Goal: Task Accomplishment & Management: Use online tool/utility

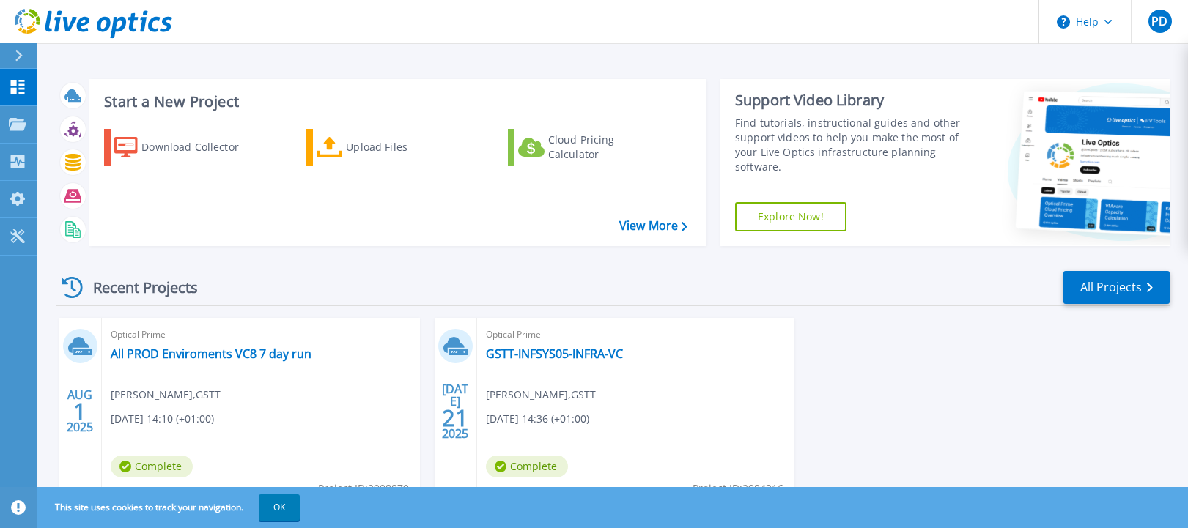
scroll to position [64, 0]
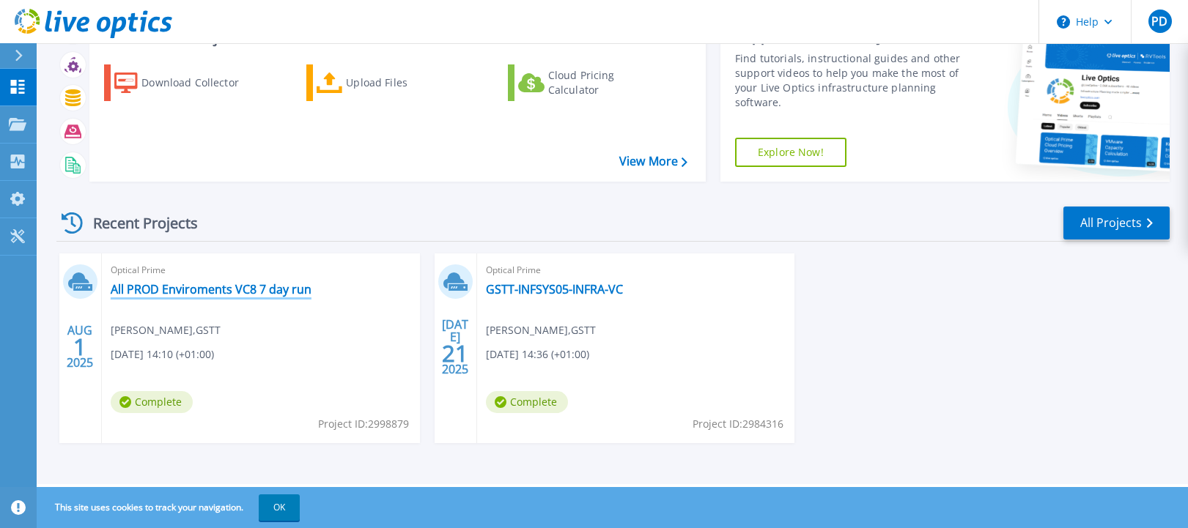
click at [234, 295] on link "All PROD Enviroments VC8 7 day run" at bounding box center [211, 289] width 201 height 15
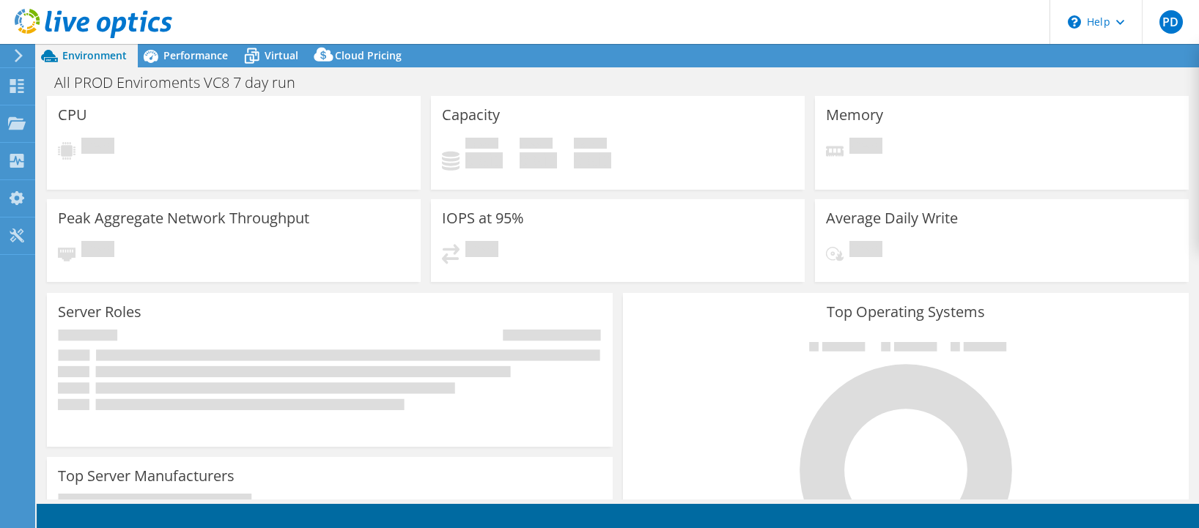
select select "EULondon"
select select "GBP"
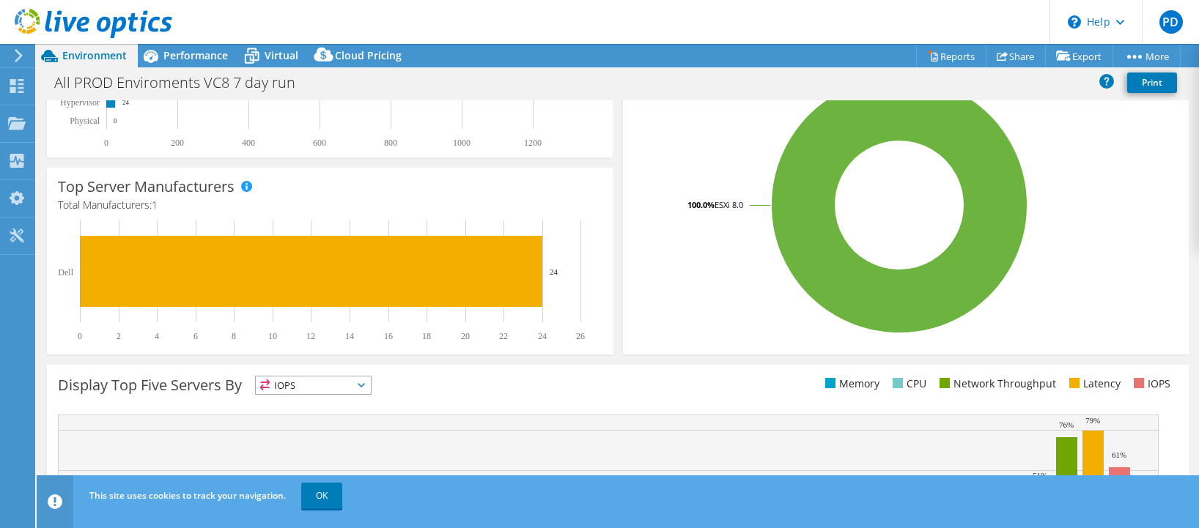
scroll to position [450, 0]
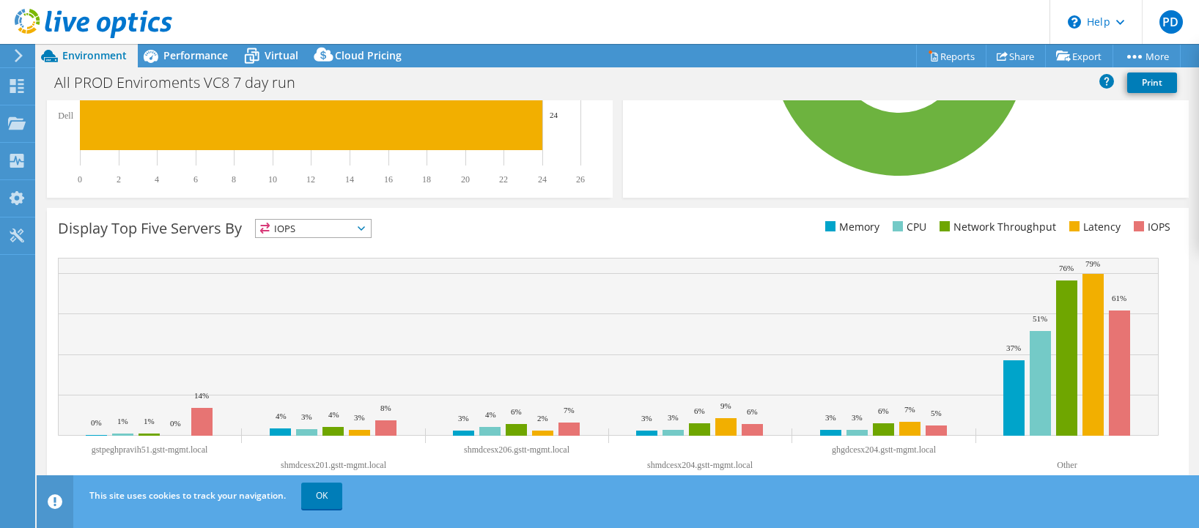
drag, startPoint x: 319, startPoint y: 500, endPoint x: 338, endPoint y: 431, distance: 72.2
click at [319, 499] on link "OK" at bounding box center [321, 496] width 41 height 26
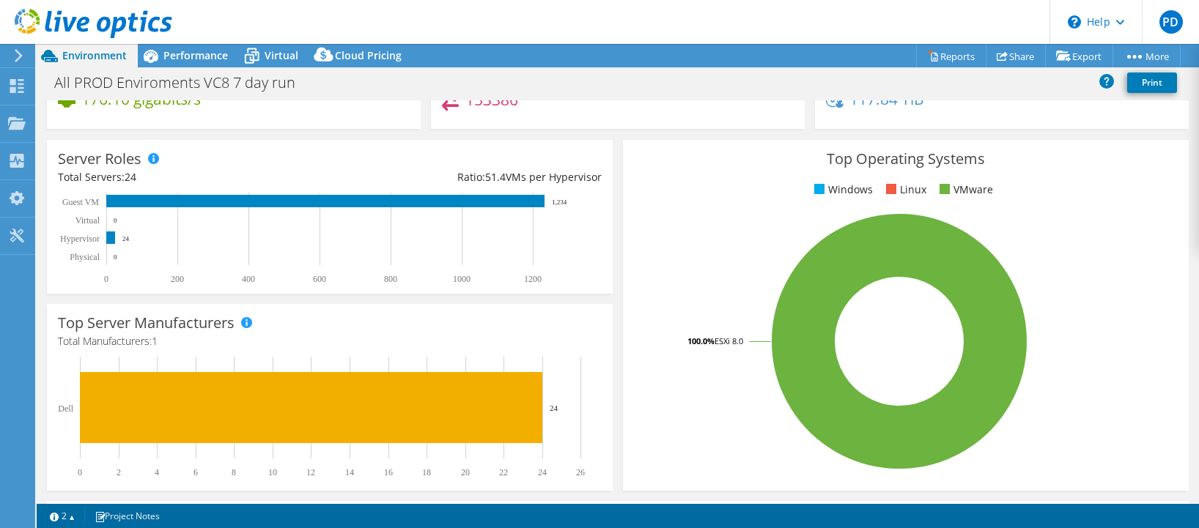
scroll to position [0, 0]
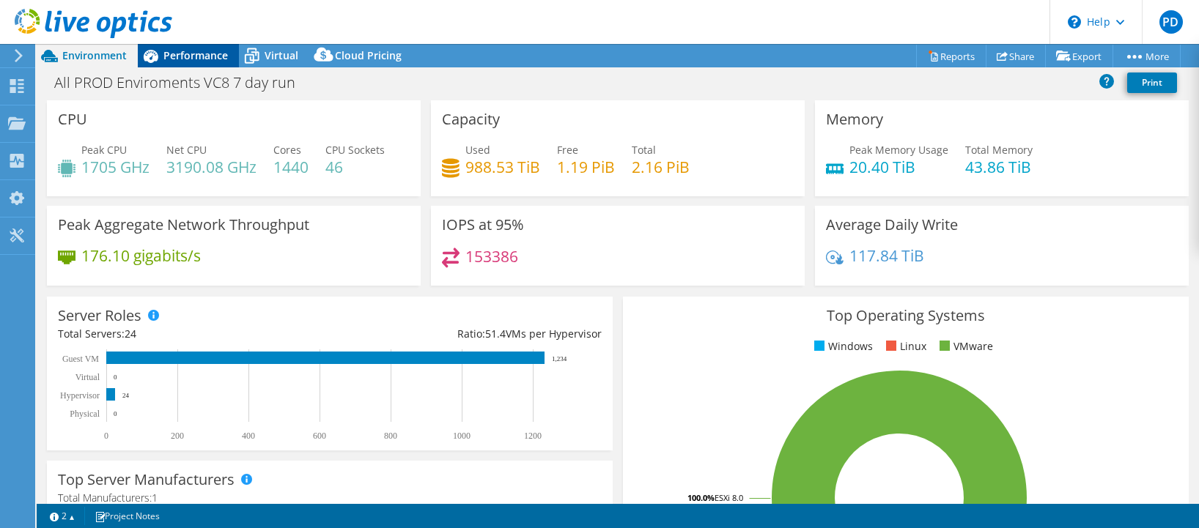
click at [174, 48] on span "Performance" at bounding box center [195, 55] width 64 height 14
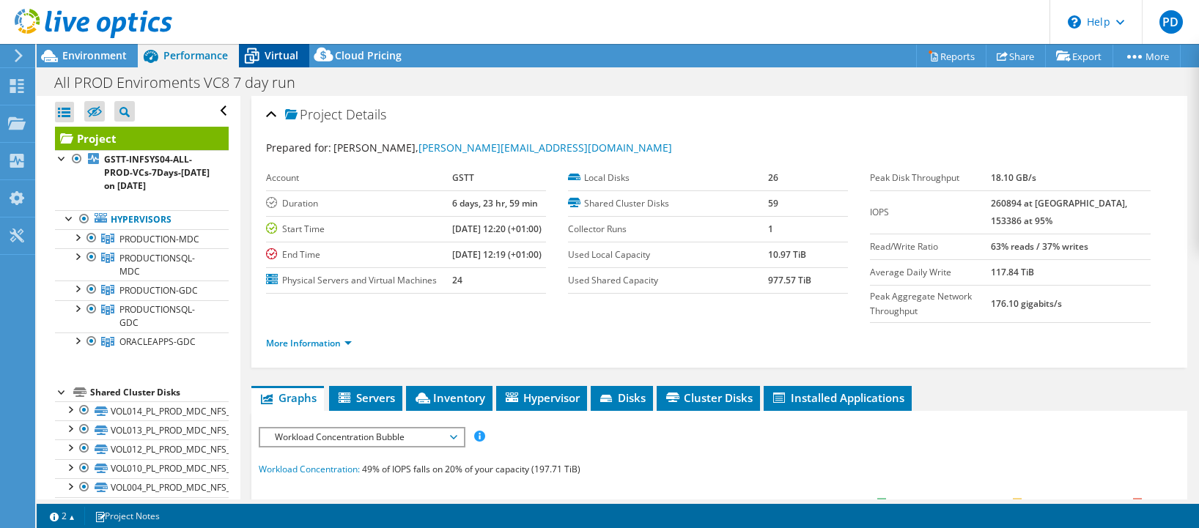
click at [251, 49] on icon at bounding box center [252, 50] width 10 height 5
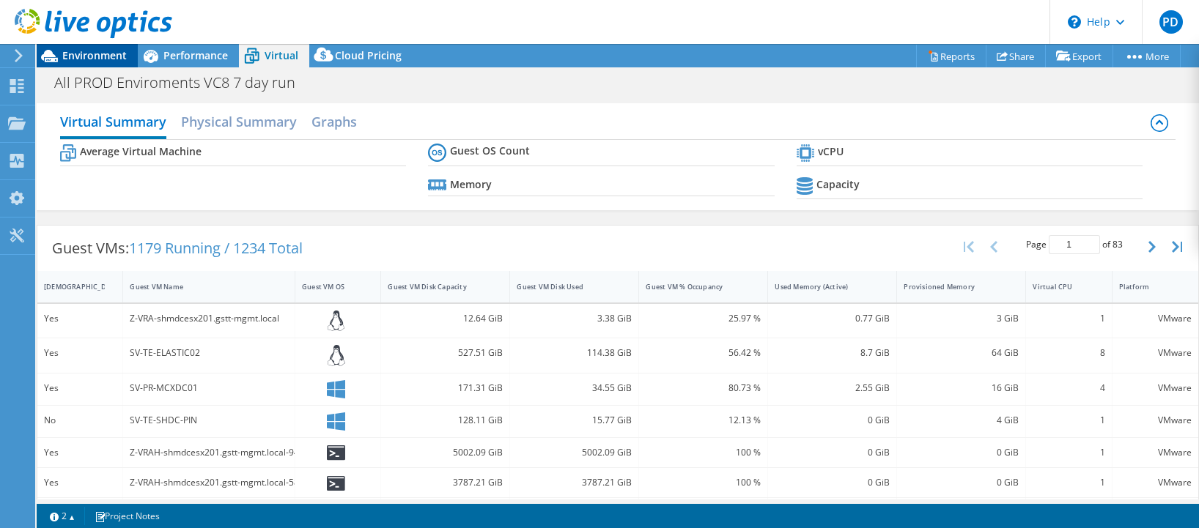
click at [91, 60] on span "Environment" at bounding box center [94, 55] width 64 height 14
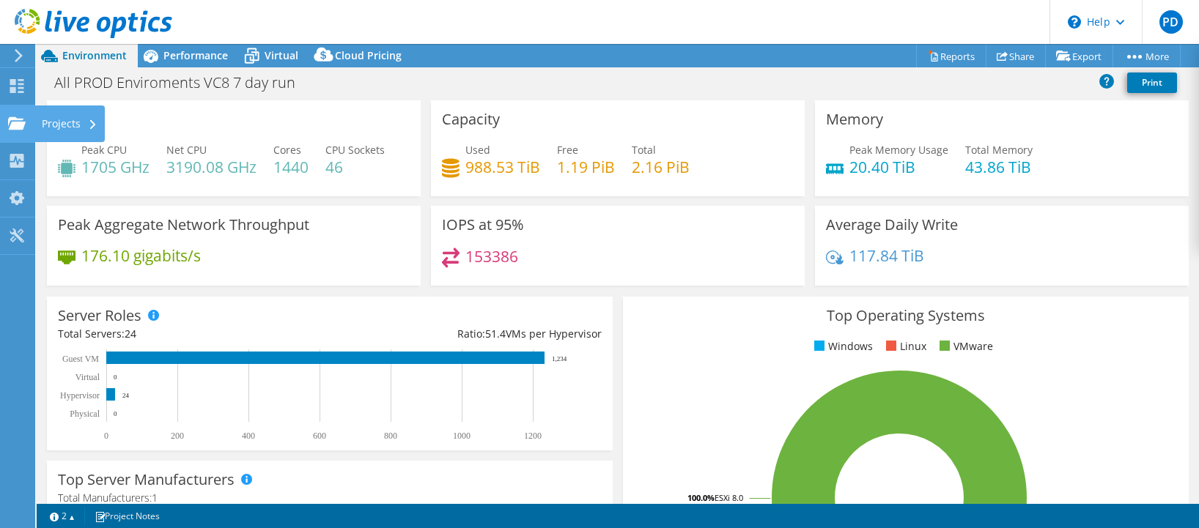
click at [71, 121] on div "Projects" at bounding box center [69, 123] width 70 height 37
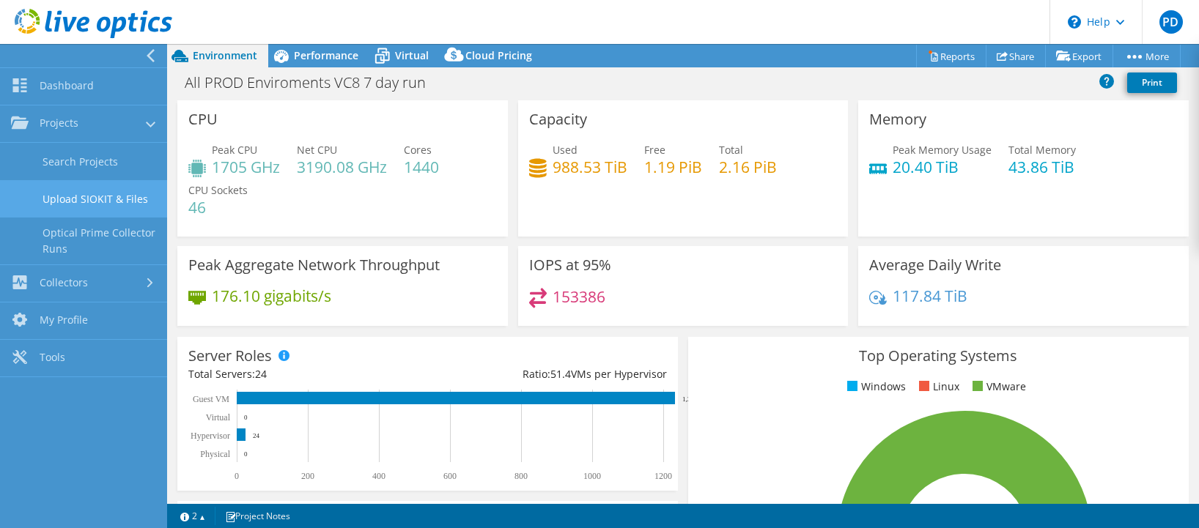
click at [90, 195] on link "Upload SIOKIT & Files" at bounding box center [83, 198] width 167 height 37
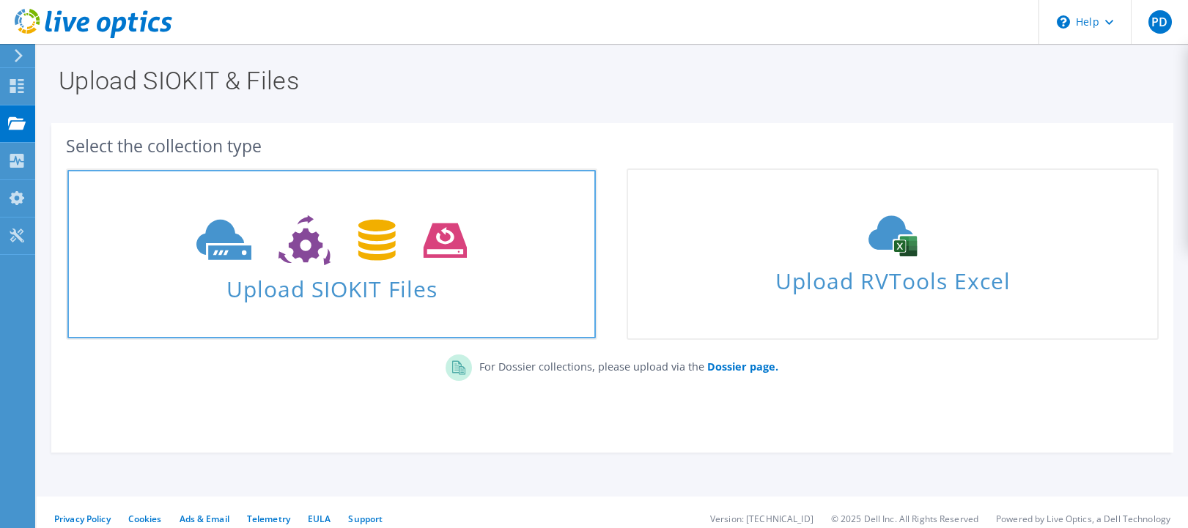
click at [267, 245] on icon at bounding box center [331, 240] width 270 height 51
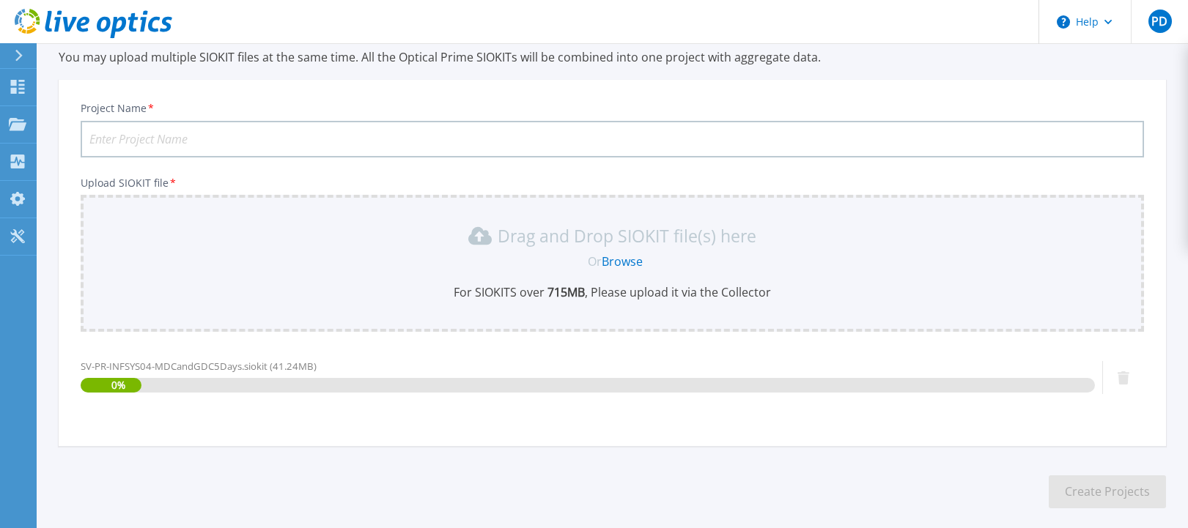
scroll to position [125, 0]
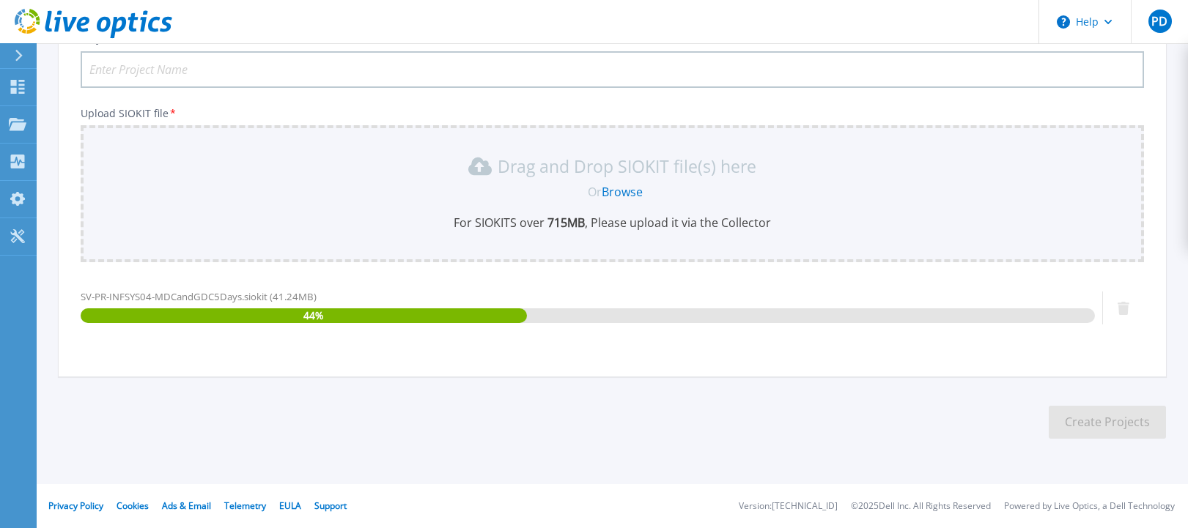
click at [130, 73] on input "Project Name *" at bounding box center [612, 69] width 1063 height 37
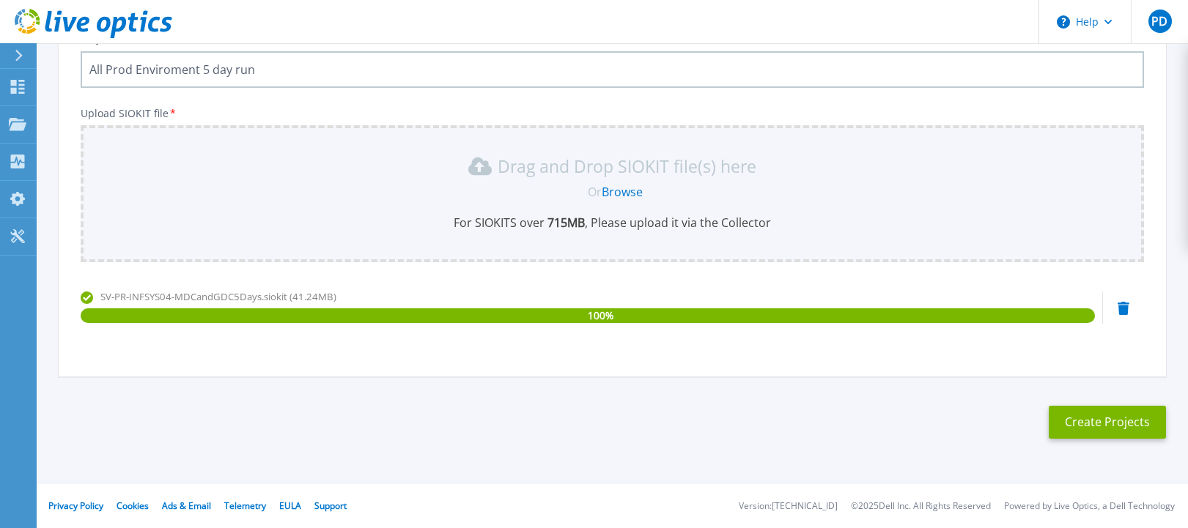
click at [156, 67] on input "All Prod Enviroment 5 day run" at bounding box center [612, 69] width 1063 height 37
type input "All Prod Environment VC8 5 day run"
click at [1108, 426] on button "Create Projects" at bounding box center [1106, 422] width 117 height 33
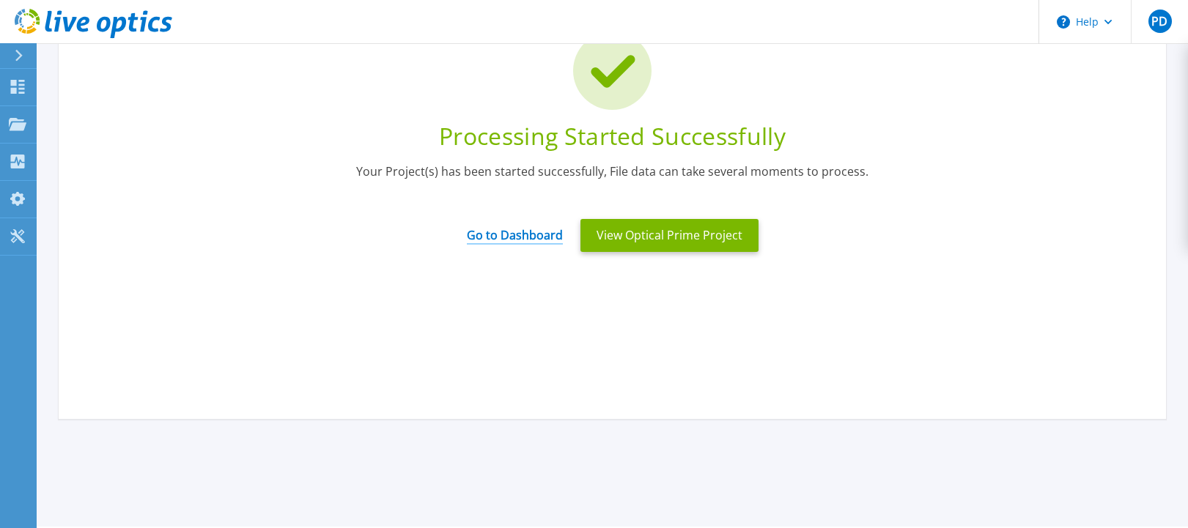
click at [513, 226] on link "Go to Dashboard" at bounding box center [515, 230] width 96 height 29
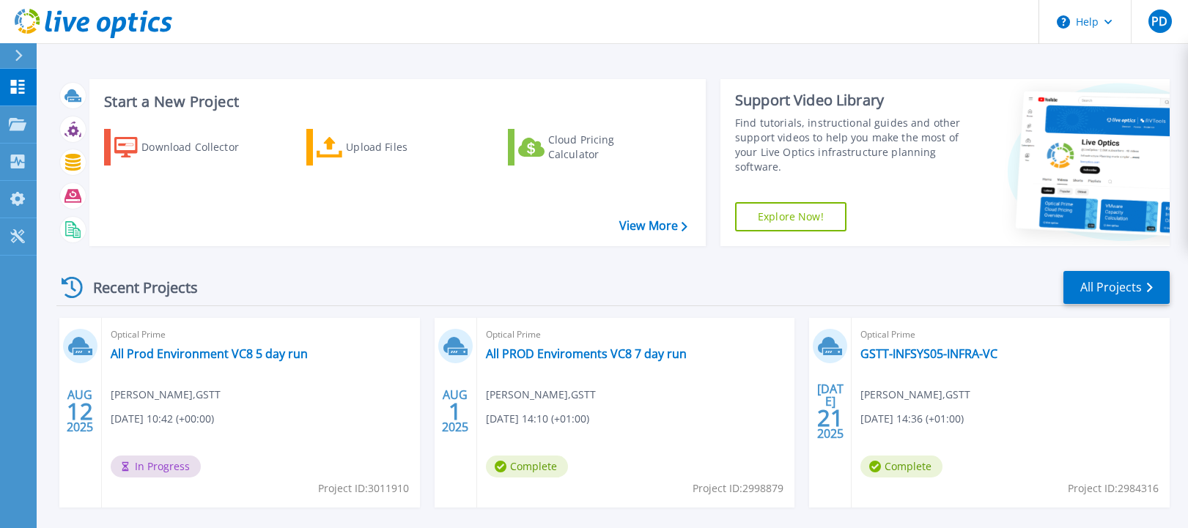
scroll to position [64, 0]
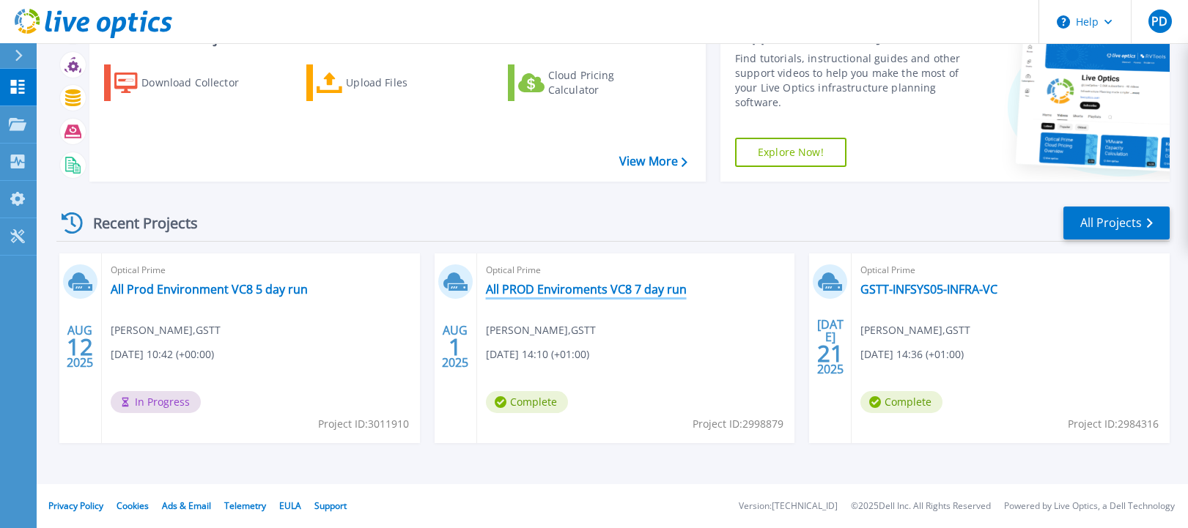
click at [574, 292] on link "All PROD Enviroments VC8 7 day run" at bounding box center [586, 289] width 201 height 15
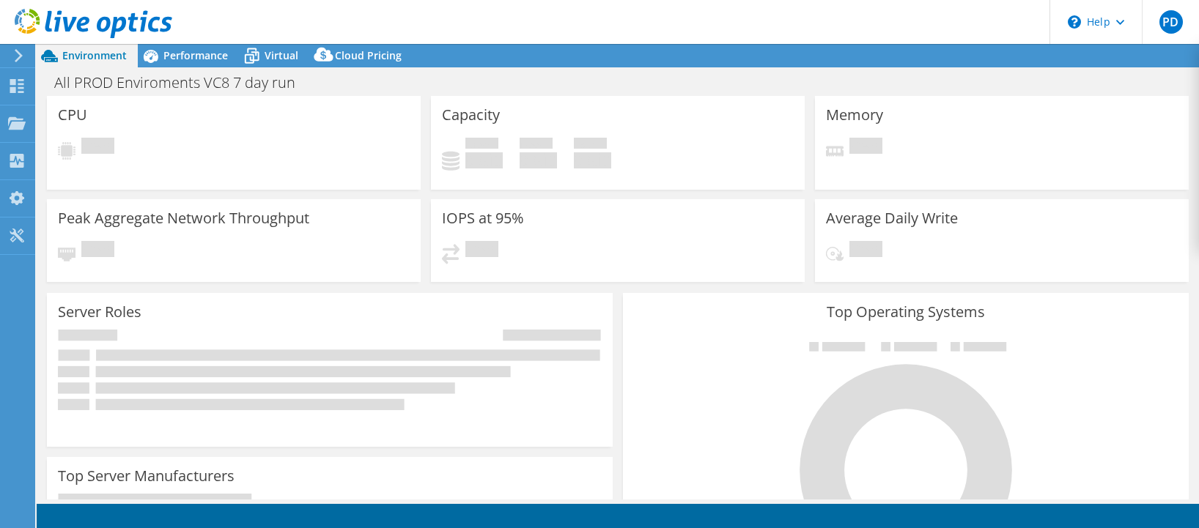
select select "EULondon"
select select "GBP"
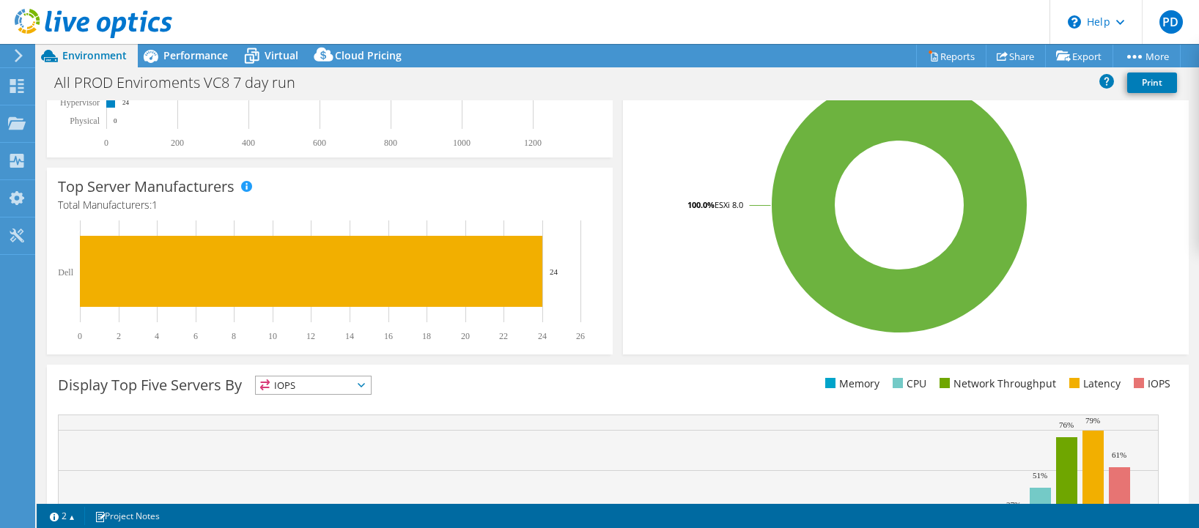
scroll to position [450, 0]
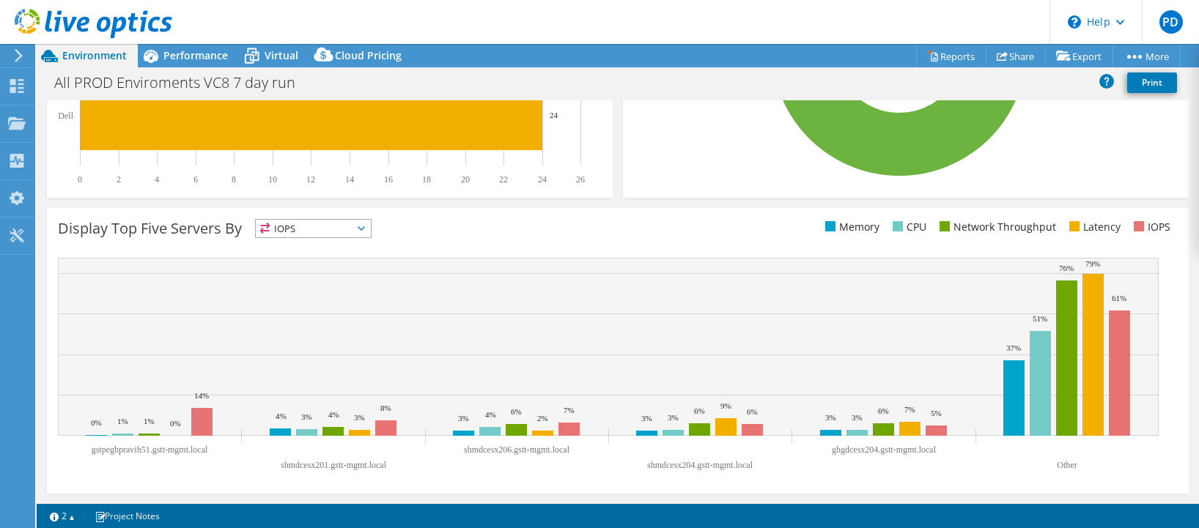
click at [349, 231] on span "IOPS" at bounding box center [313, 229] width 115 height 18
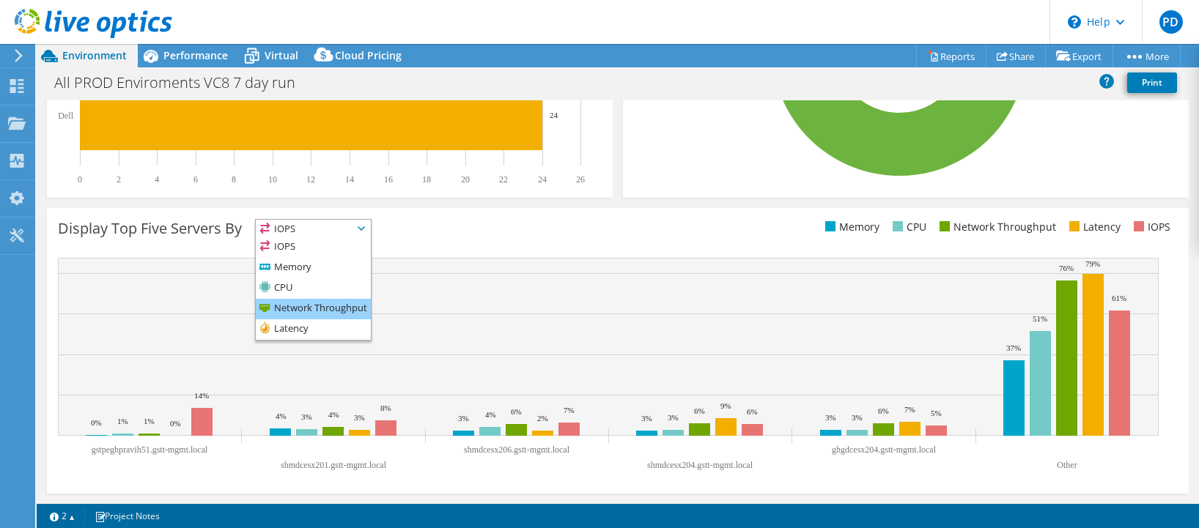
click at [295, 303] on li "Network Throughput" at bounding box center [313, 309] width 115 height 21
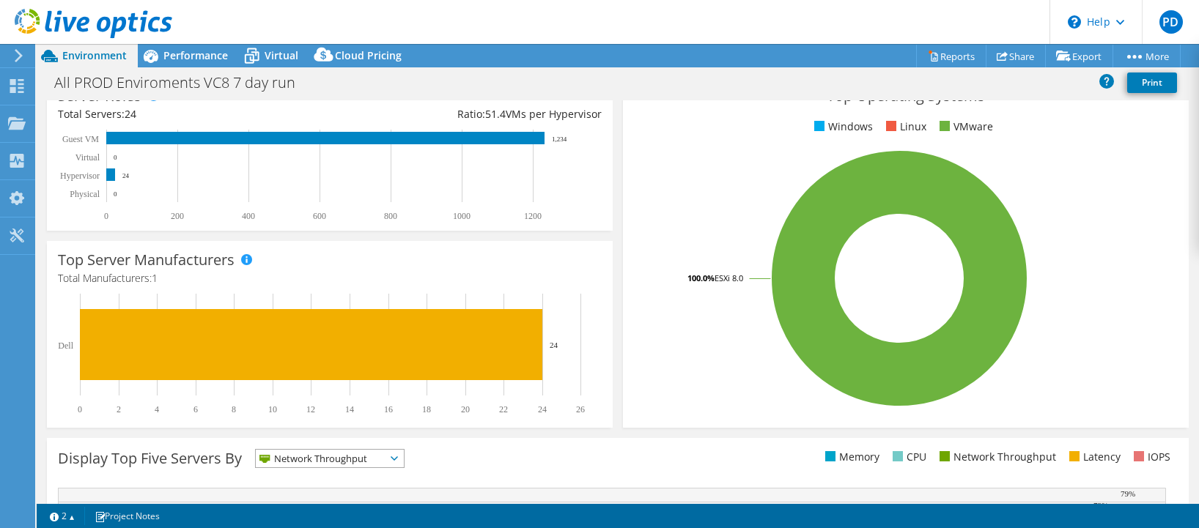
scroll to position [0, 0]
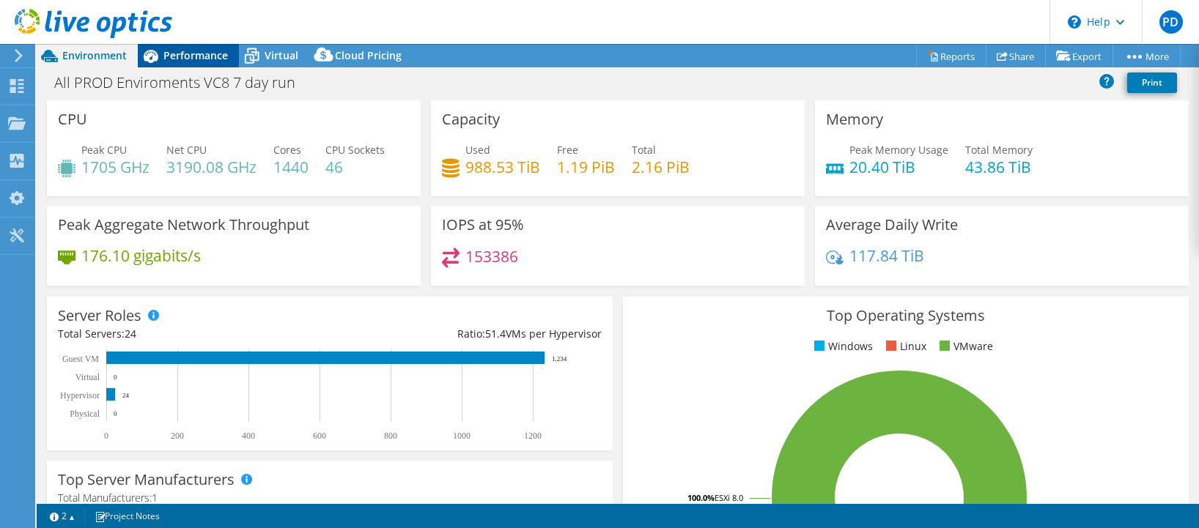
click at [158, 60] on icon at bounding box center [151, 56] width 26 height 26
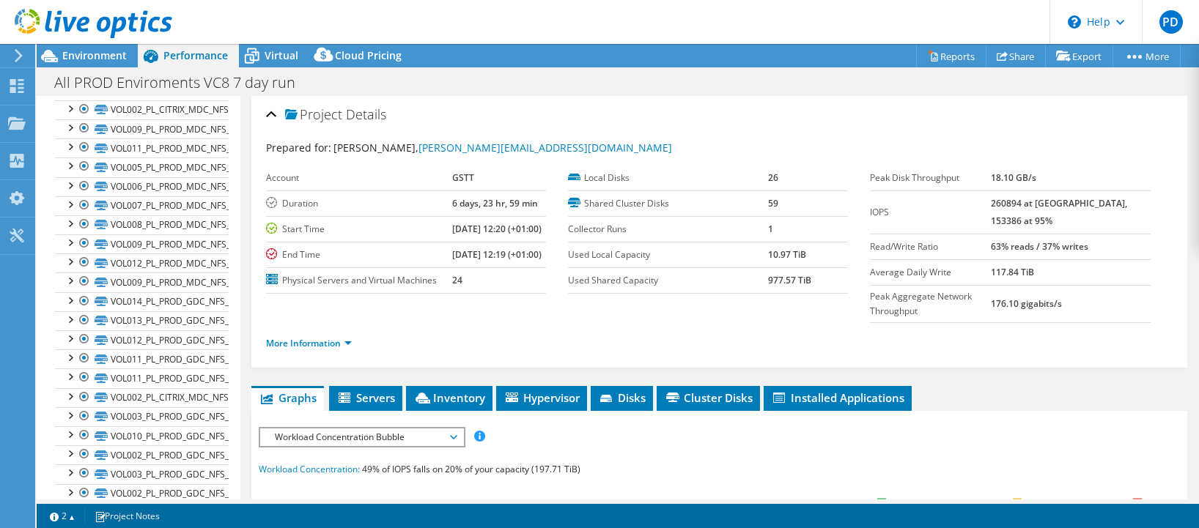
scroll to position [392, 0]
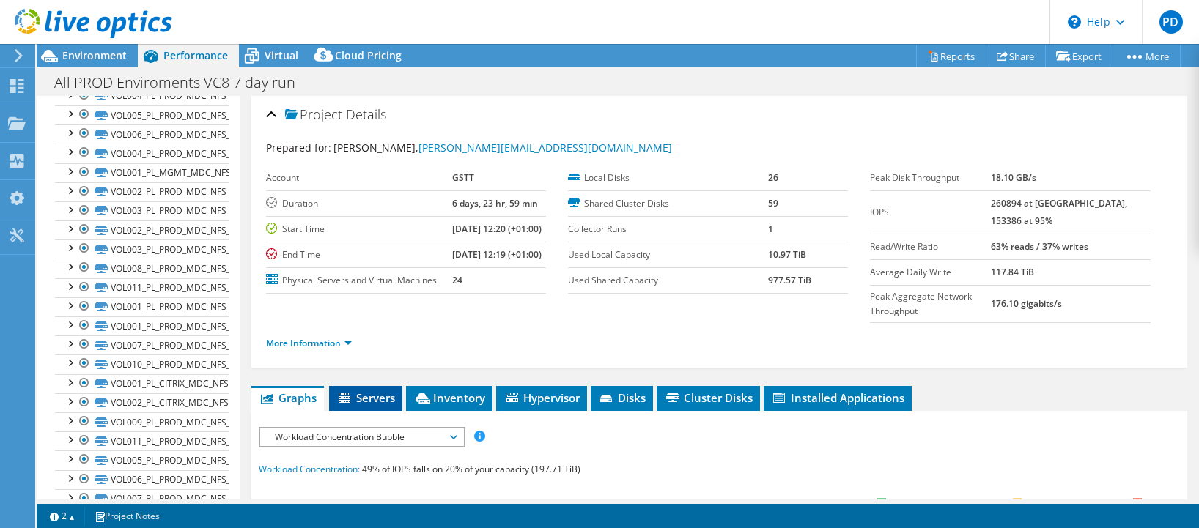
click at [349, 405] on icon at bounding box center [345, 399] width 15 height 12
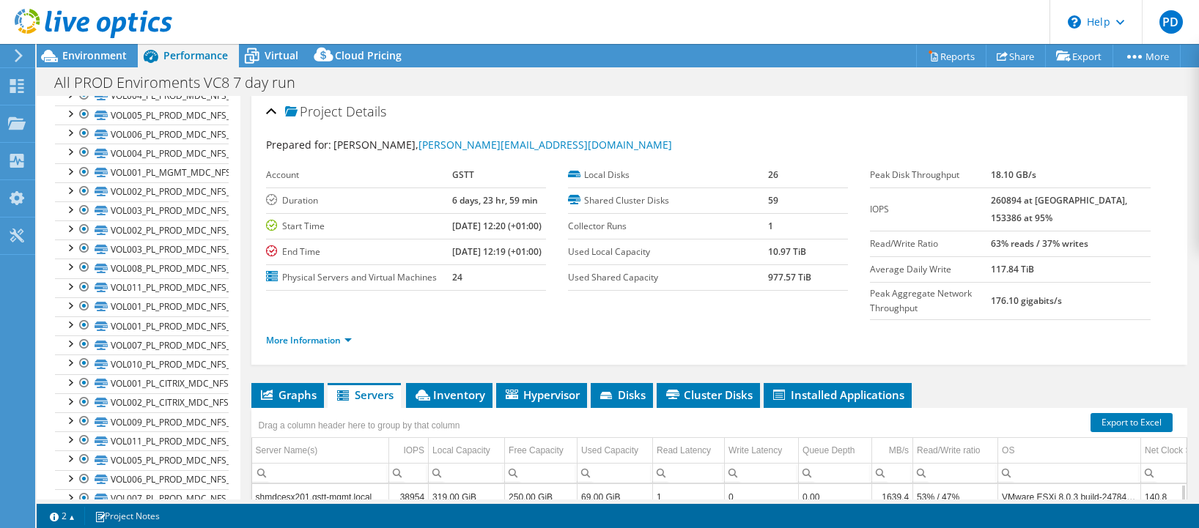
scroll to position [0, 0]
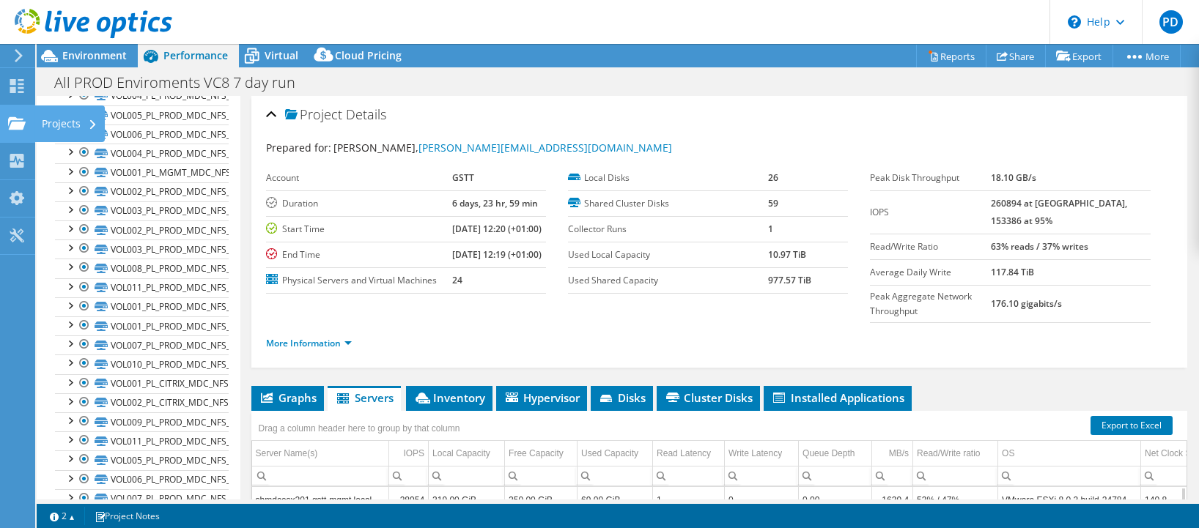
click at [79, 122] on div "Projects" at bounding box center [69, 123] width 70 height 37
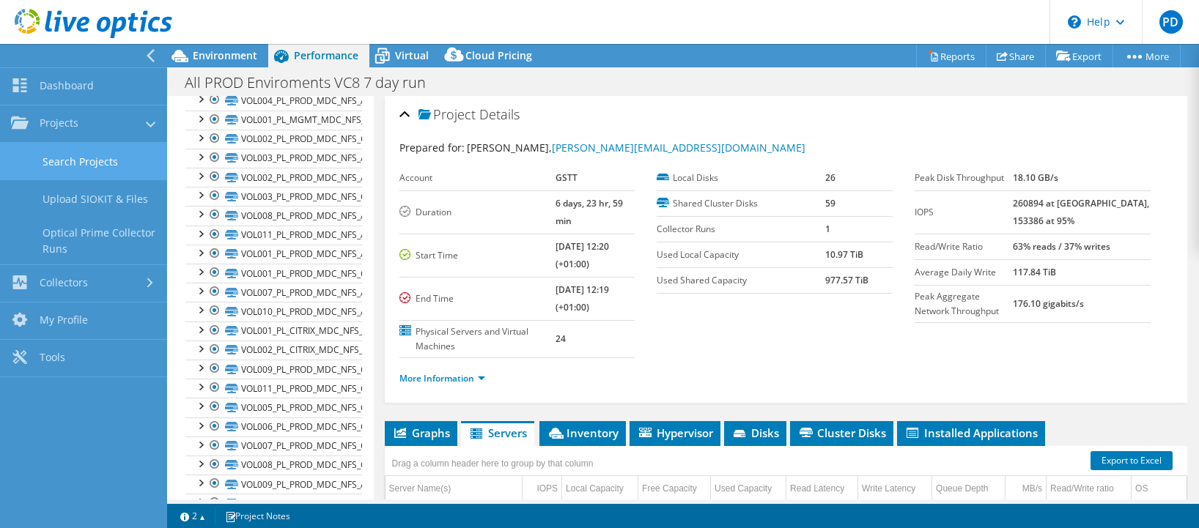
click at [79, 155] on link "Search Projects" at bounding box center [83, 161] width 167 height 37
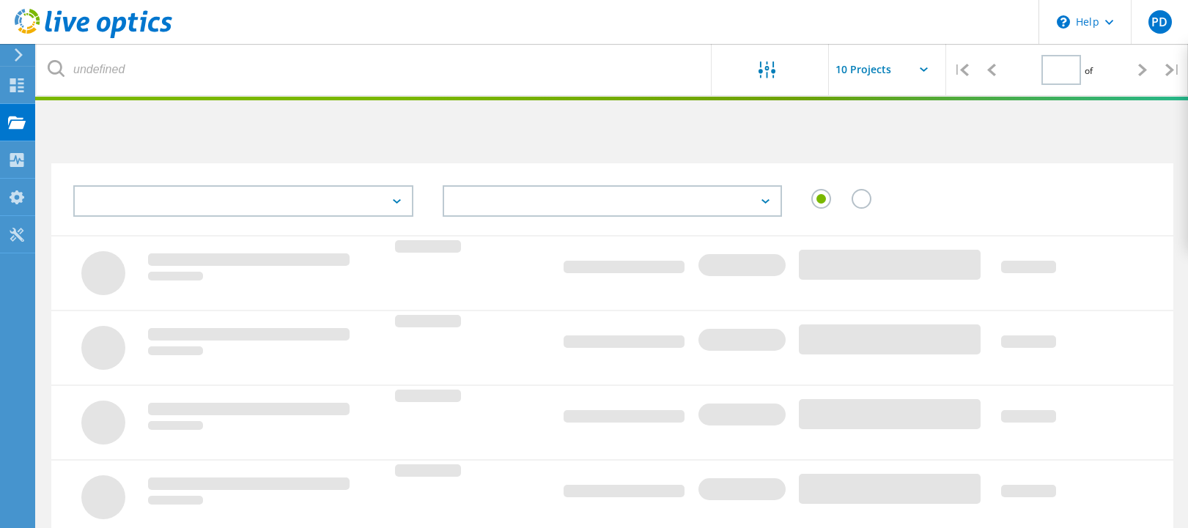
type input "1"
